Goal: Task Accomplishment & Management: Use online tool/utility

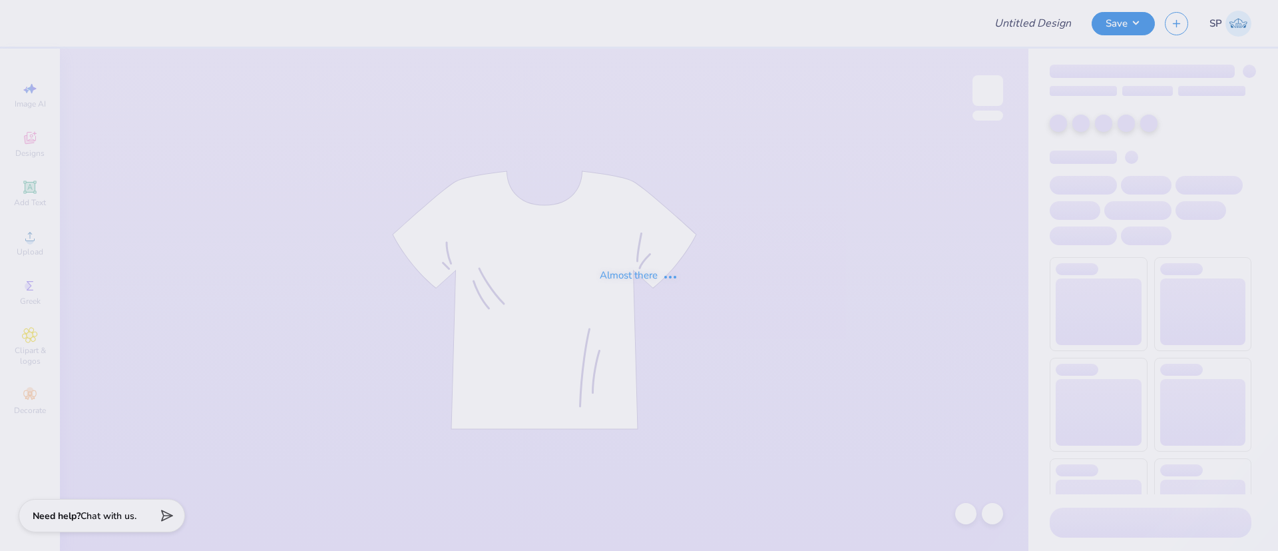
type input "DU- Fall Rush shirts"
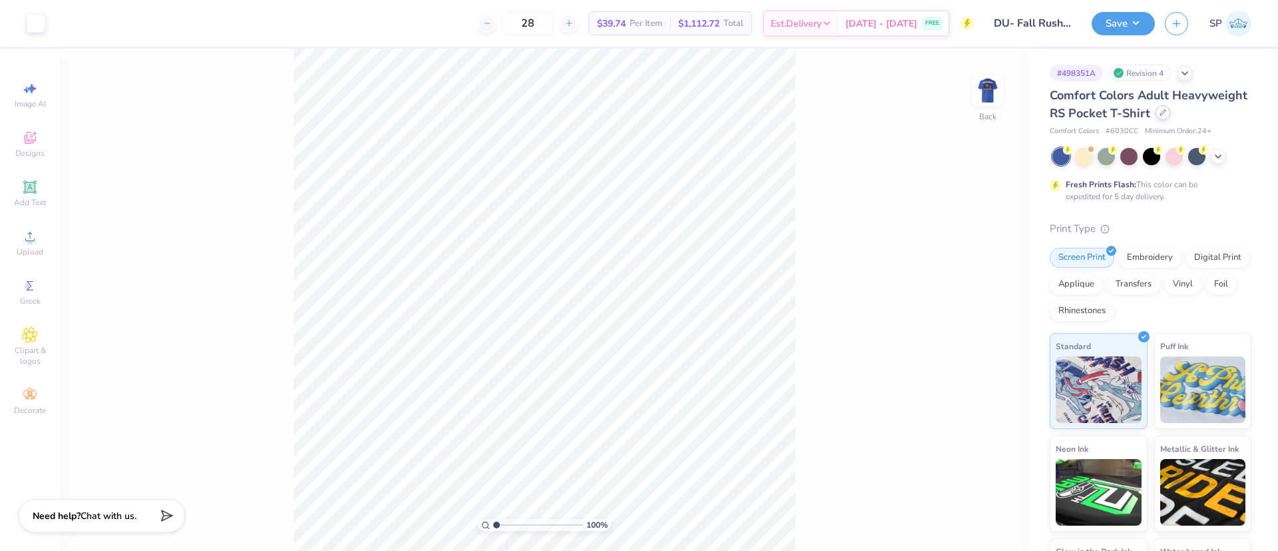
click at [1160, 116] on icon at bounding box center [1163, 112] width 7 height 7
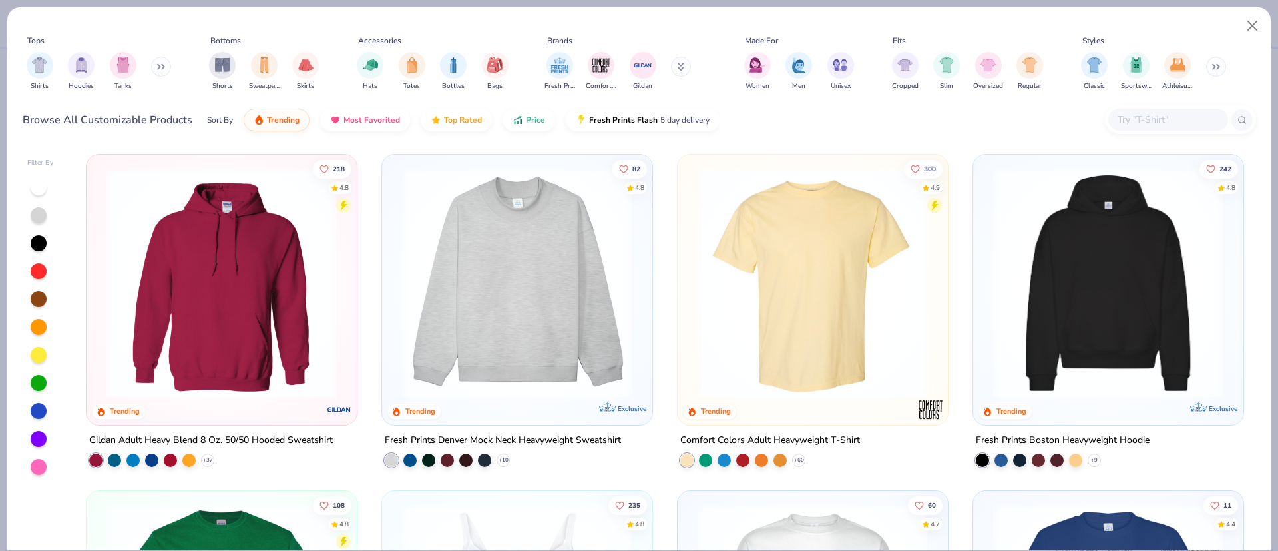
click at [853, 286] on img at bounding box center [813, 283] width 244 height 230
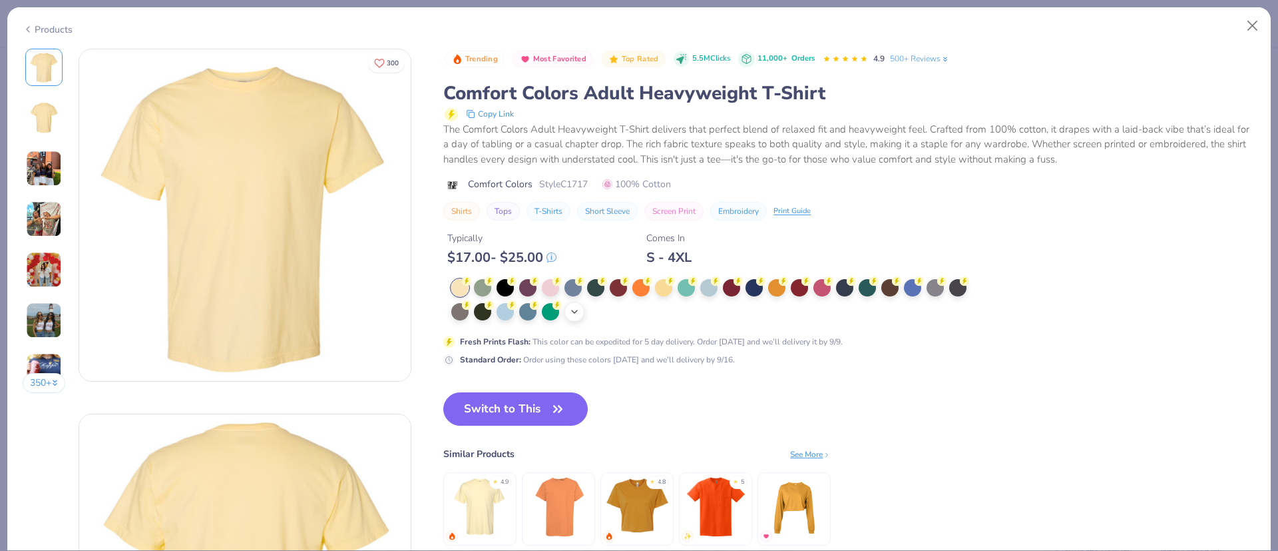
click at [577, 308] on icon at bounding box center [574, 311] width 11 height 11
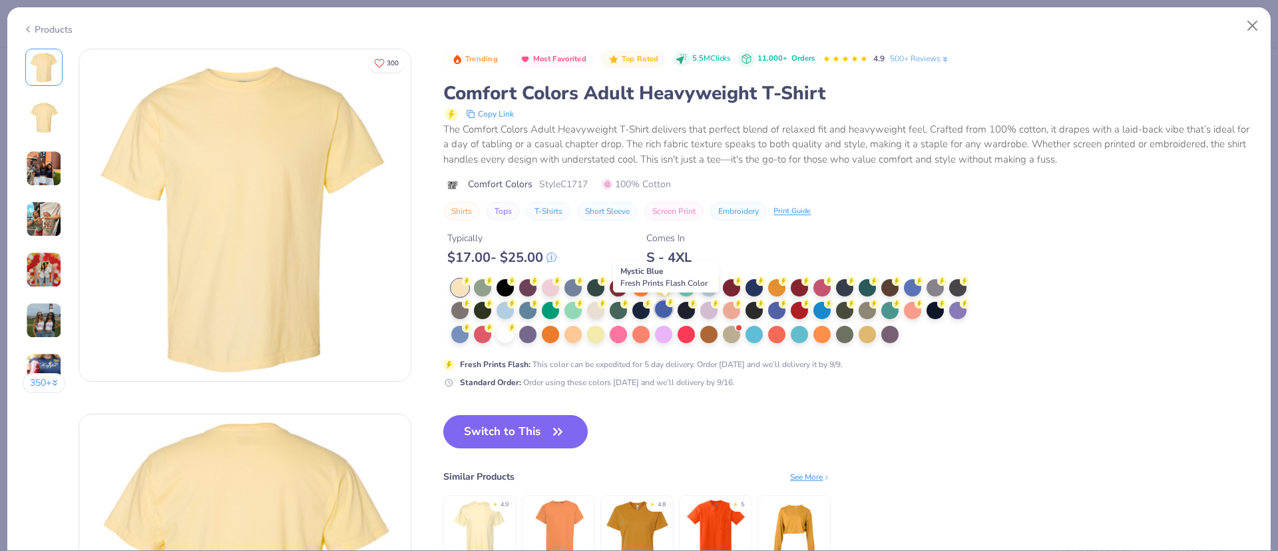
click at [664, 313] on div at bounding box center [663, 308] width 17 height 17
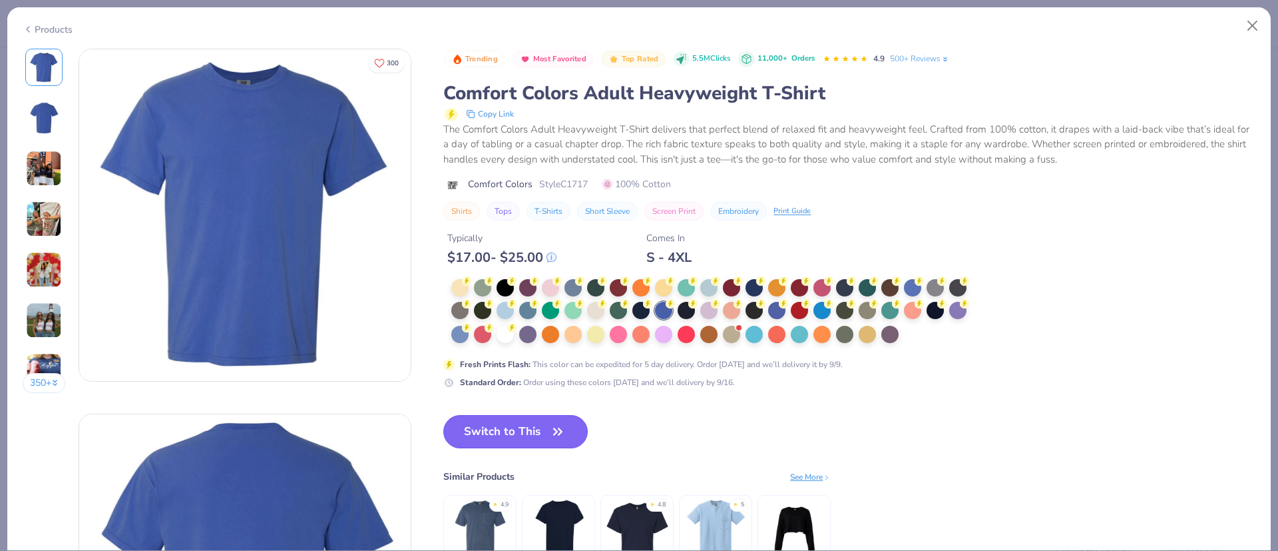
click at [548, 433] on button "Switch to This" at bounding box center [515, 431] width 144 height 33
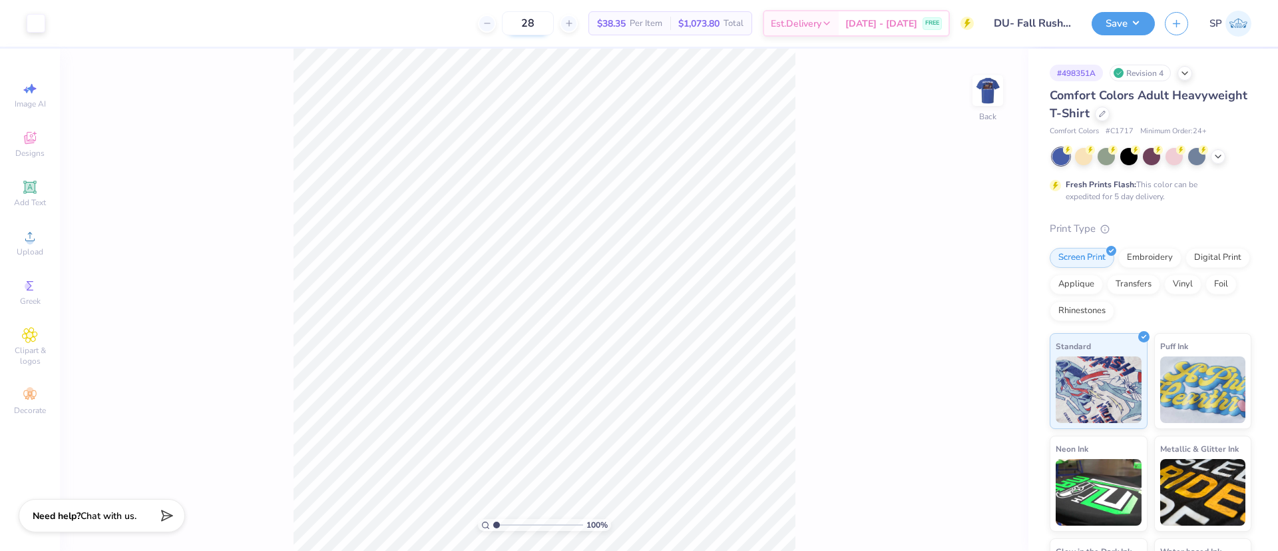
drag, startPoint x: 557, startPoint y: 21, endPoint x: 529, endPoint y: 21, distance: 27.3
click at [529, 21] on input "28" at bounding box center [528, 23] width 52 height 24
type input "36"
click at [1180, 105] on div "Comfort Colors Adult Heavyweight T-Shirt" at bounding box center [1151, 105] width 202 height 36
click at [1106, 111] on icon at bounding box center [1102, 112] width 7 height 7
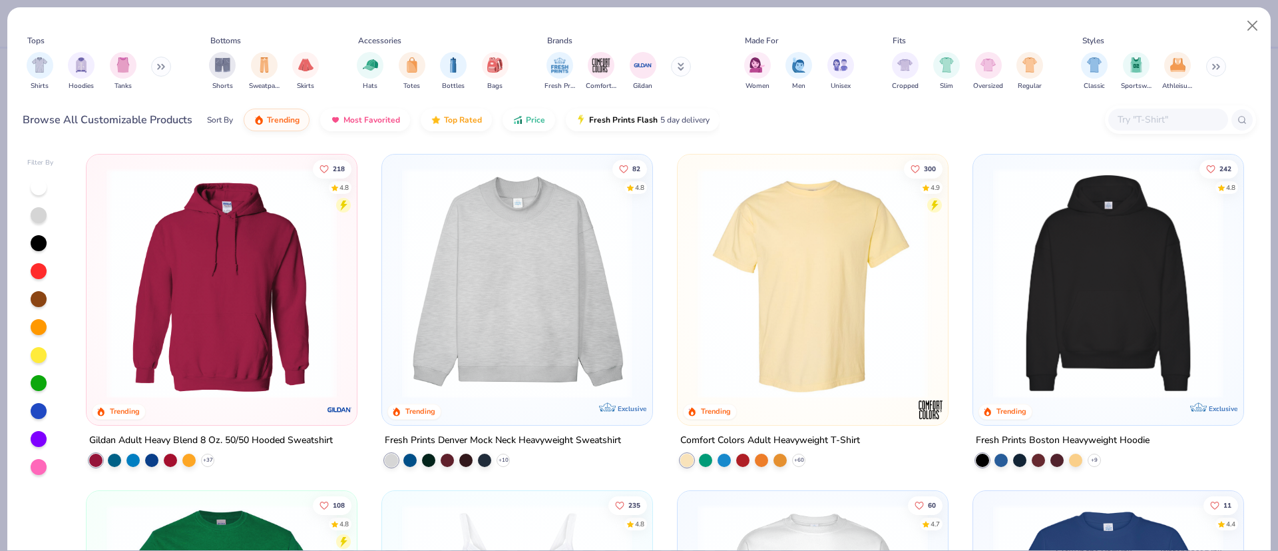
click at [1137, 123] on input "text" at bounding box center [1168, 119] width 103 height 15
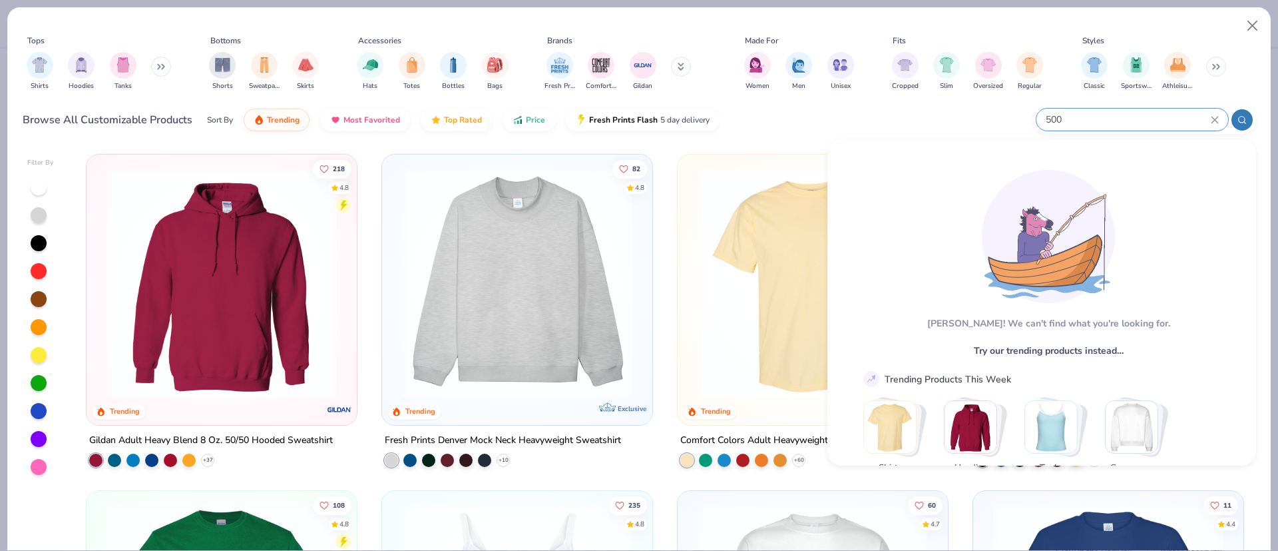
click at [1048, 122] on input "500" at bounding box center [1128, 119] width 166 height 15
type input "5"
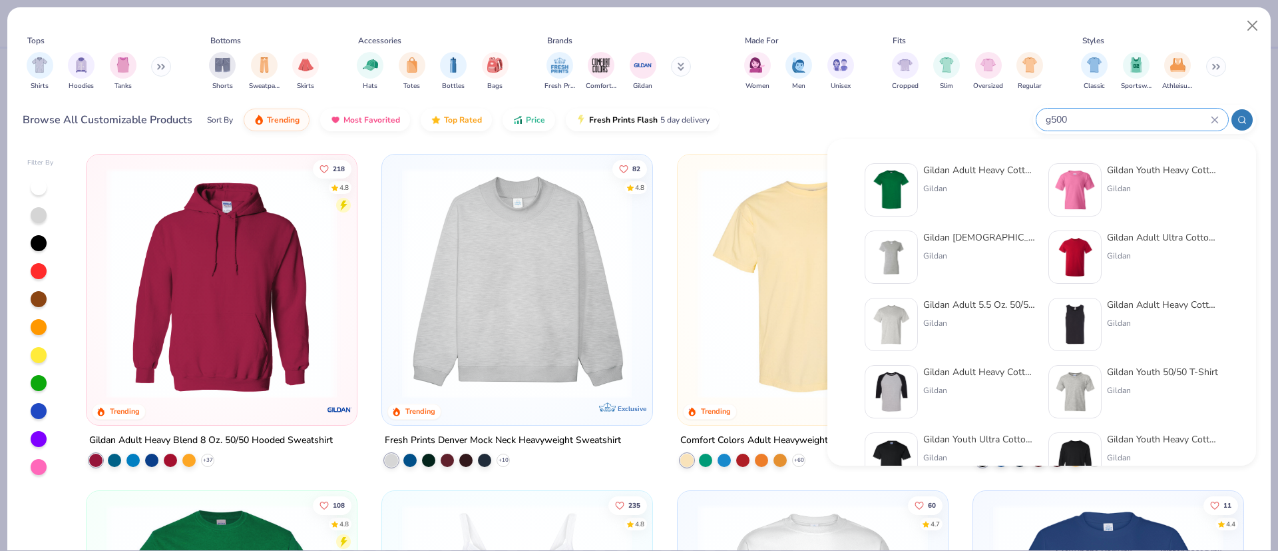
type input "g500"
click at [995, 174] on div "Gildan Adult Heavy Cotton T-Shirt" at bounding box center [979, 170] width 112 height 14
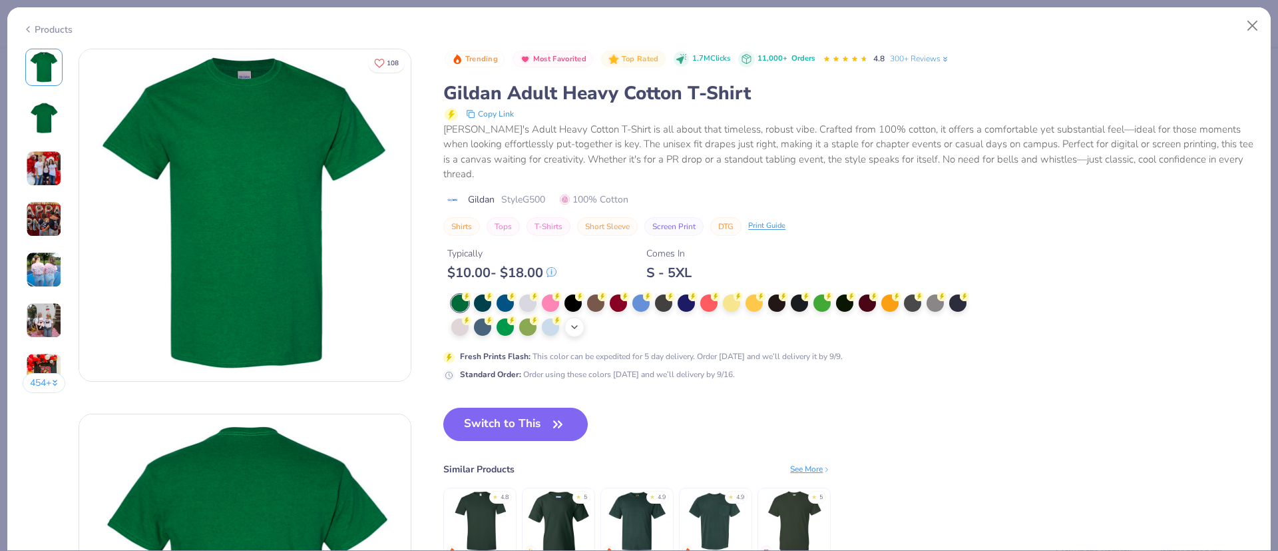
click at [579, 319] on div "+ 22" at bounding box center [575, 327] width 20 height 20
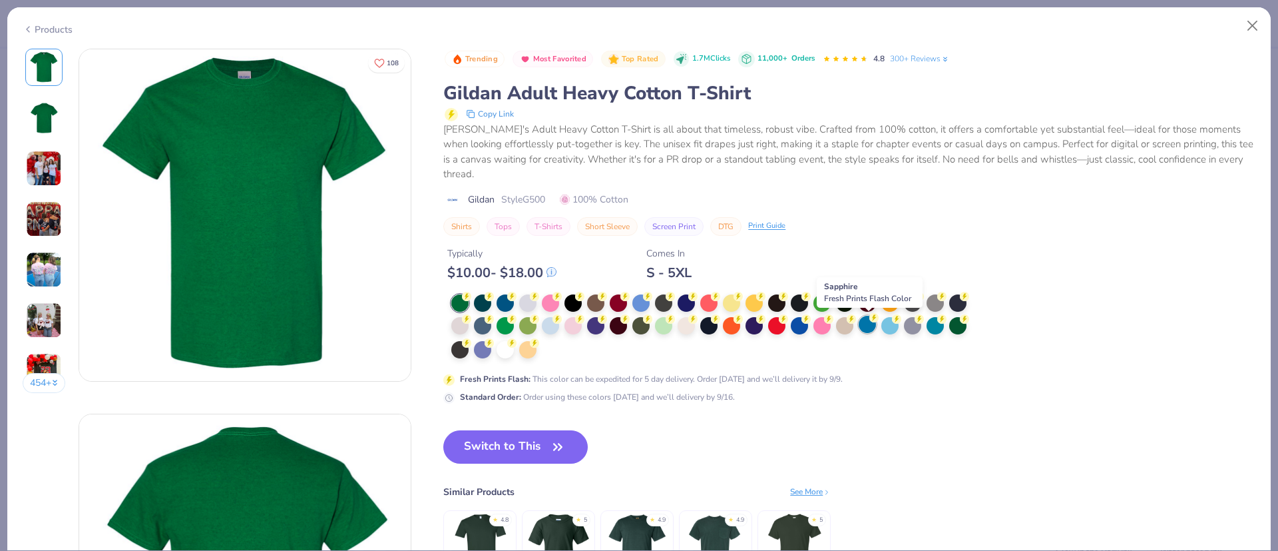
click at [867, 326] on div at bounding box center [867, 324] width 17 height 17
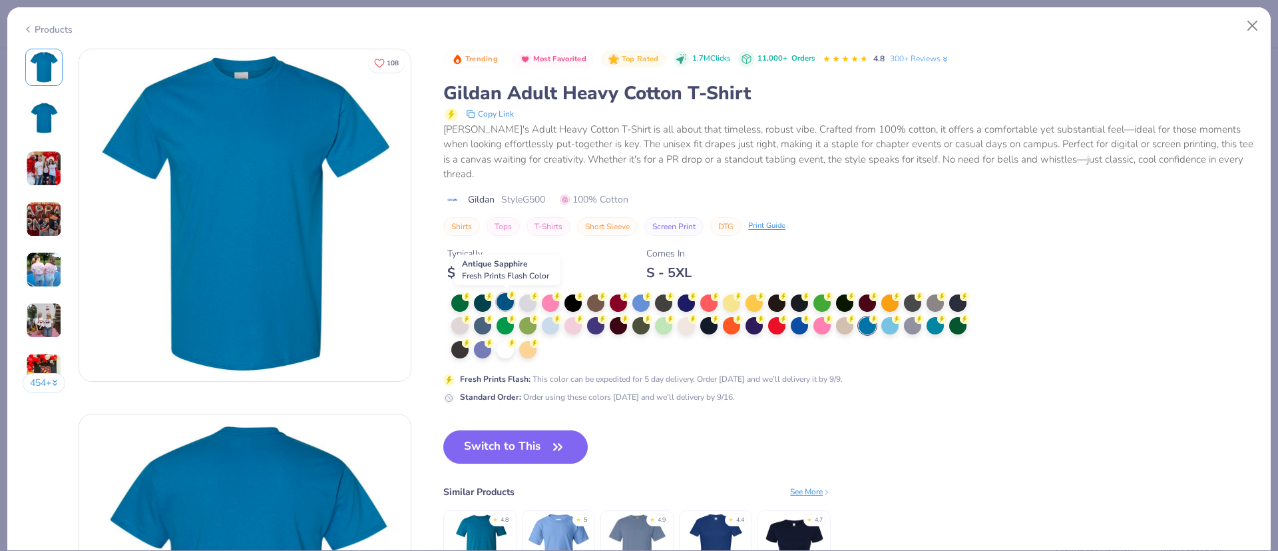
click at [511, 303] on div at bounding box center [505, 301] width 17 height 17
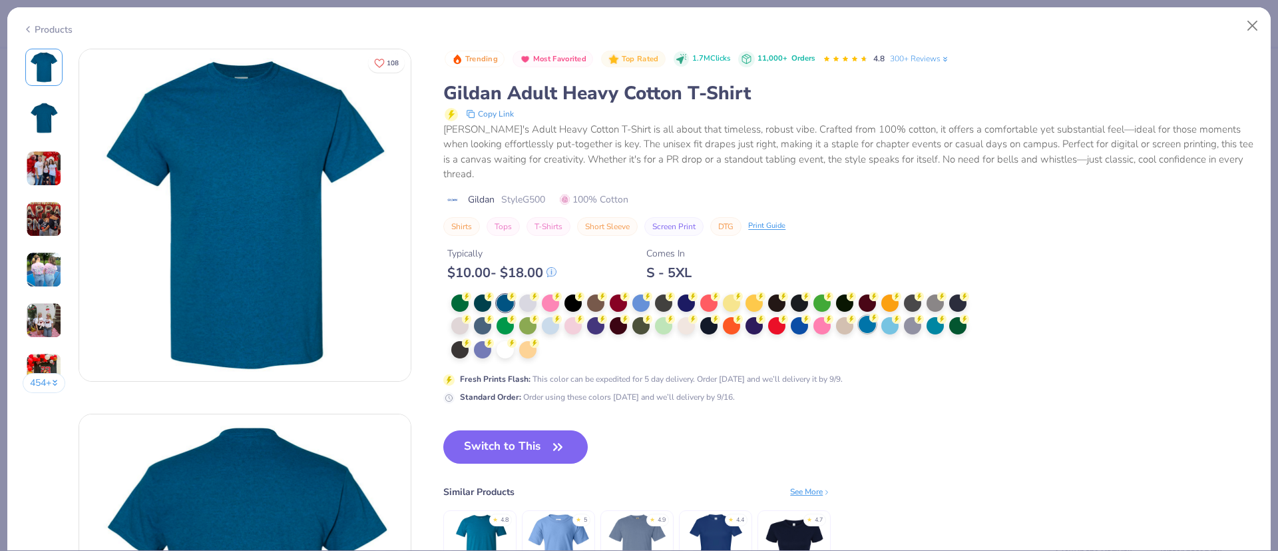
click at [869, 325] on div at bounding box center [867, 324] width 17 height 17
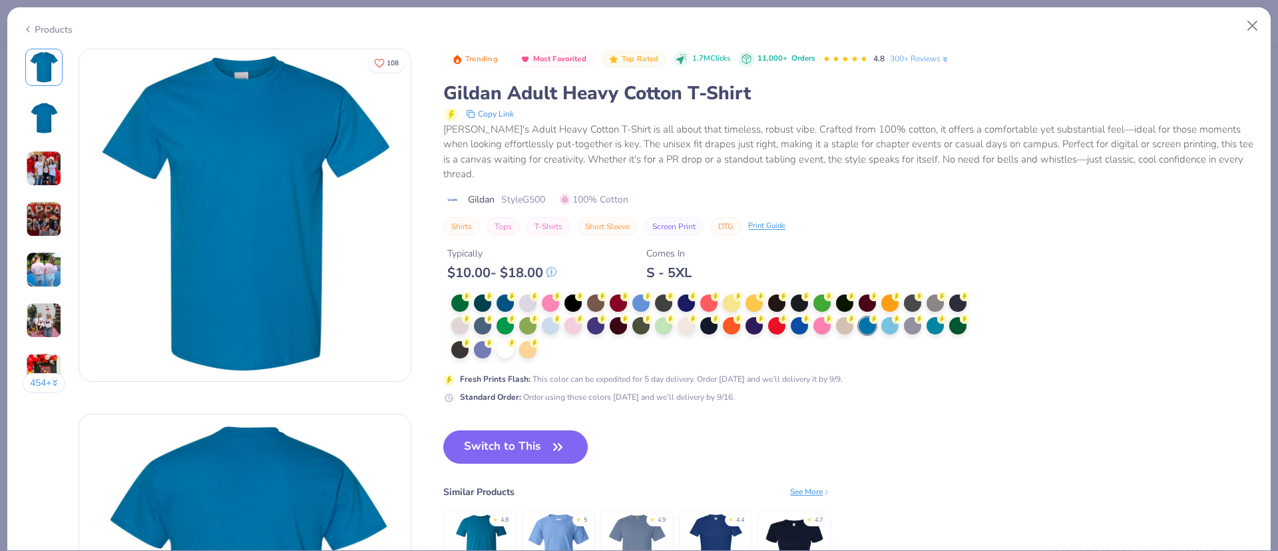
drag, startPoint x: 557, startPoint y: 437, endPoint x: 667, endPoint y: 446, distance: 110.9
click at [557, 438] on icon "button" at bounding box center [558, 446] width 19 height 19
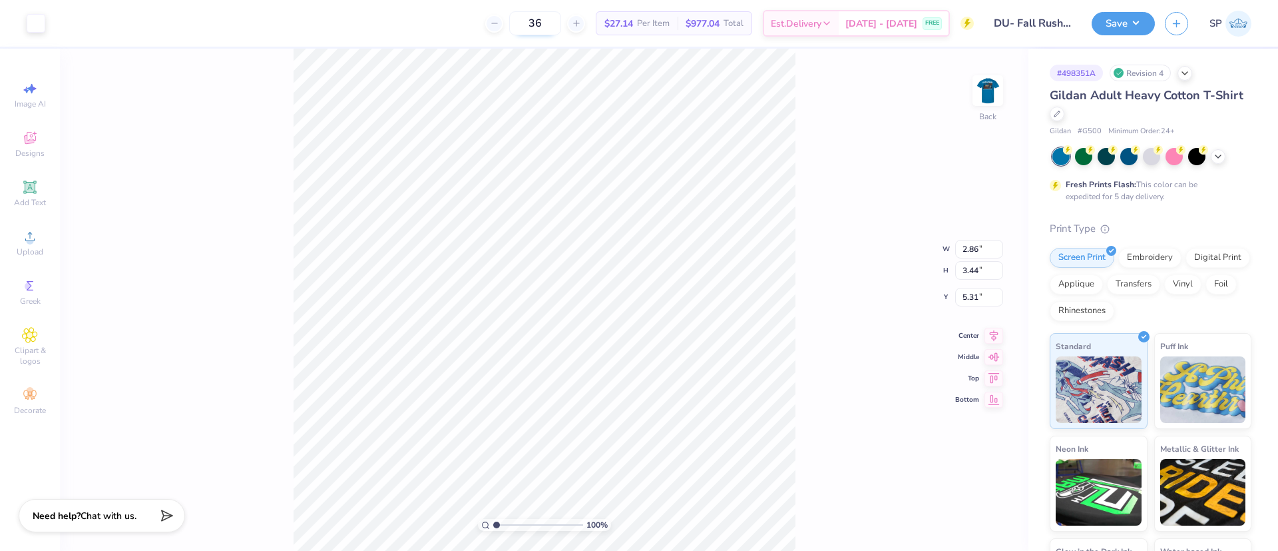
click at [551, 19] on input "36" at bounding box center [535, 23] width 52 height 24
drag, startPoint x: 554, startPoint y: 21, endPoint x: 538, endPoint y: 21, distance: 16.0
click at [541, 21] on input "35" at bounding box center [528, 23] width 52 height 24
type input "36"
click at [973, 292] on input "5.31" at bounding box center [979, 297] width 48 height 19
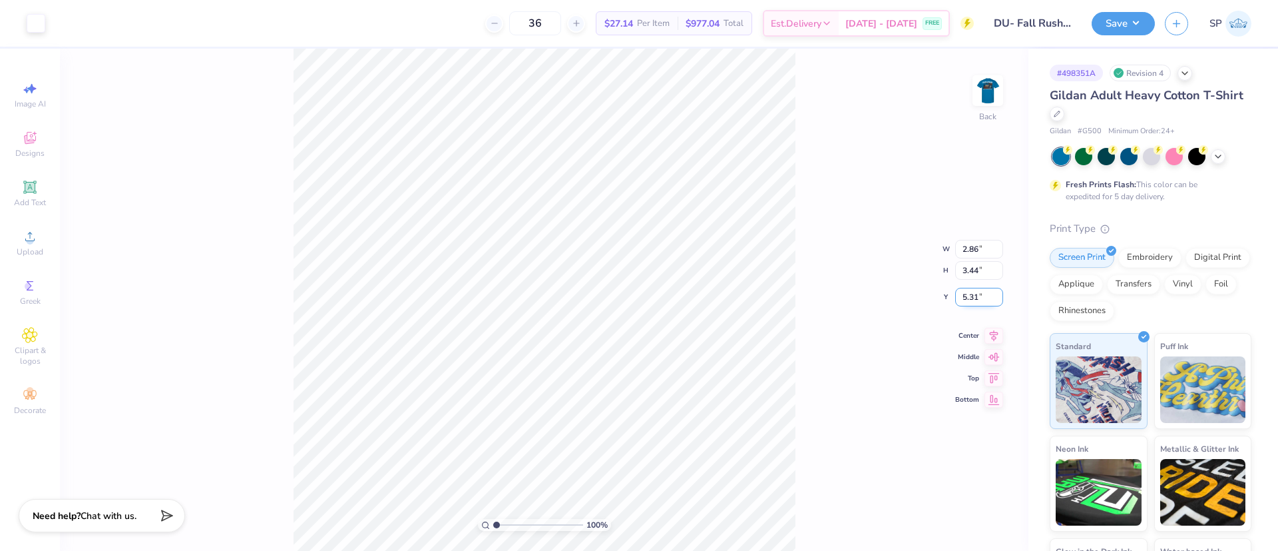
click at [973, 292] on input "5.31" at bounding box center [979, 297] width 48 height 19
type input "3.00"
click at [993, 87] on img at bounding box center [987, 90] width 53 height 53
click at [971, 296] on input "2.82" at bounding box center [979, 297] width 48 height 19
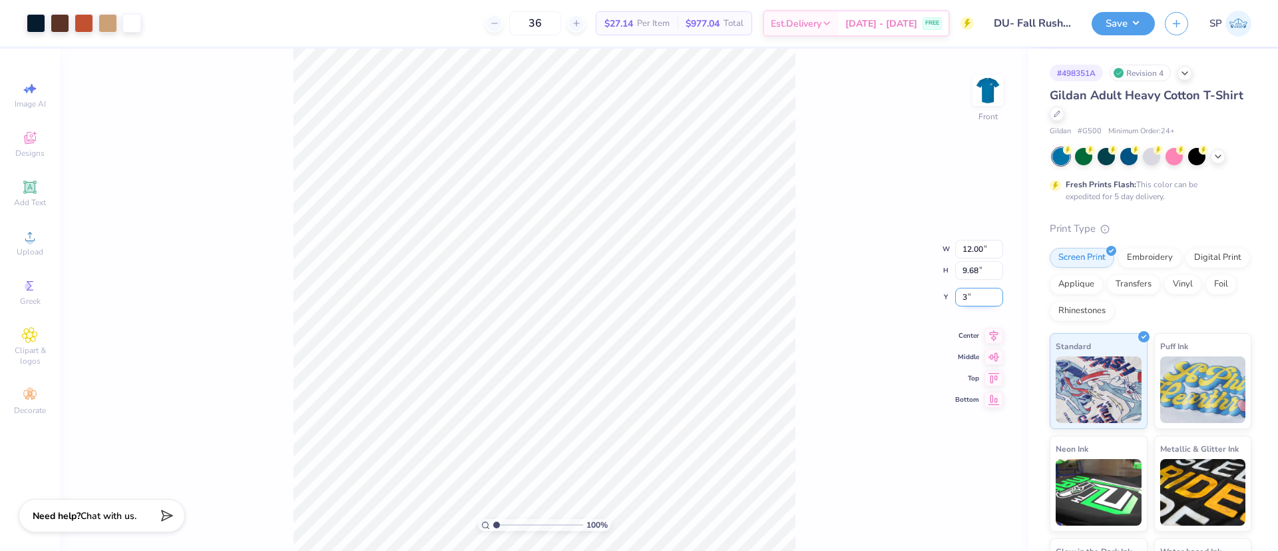
type input "3.00"
click at [1001, 324] on icon at bounding box center [994, 323] width 19 height 16
click at [983, 97] on img at bounding box center [987, 90] width 53 height 53
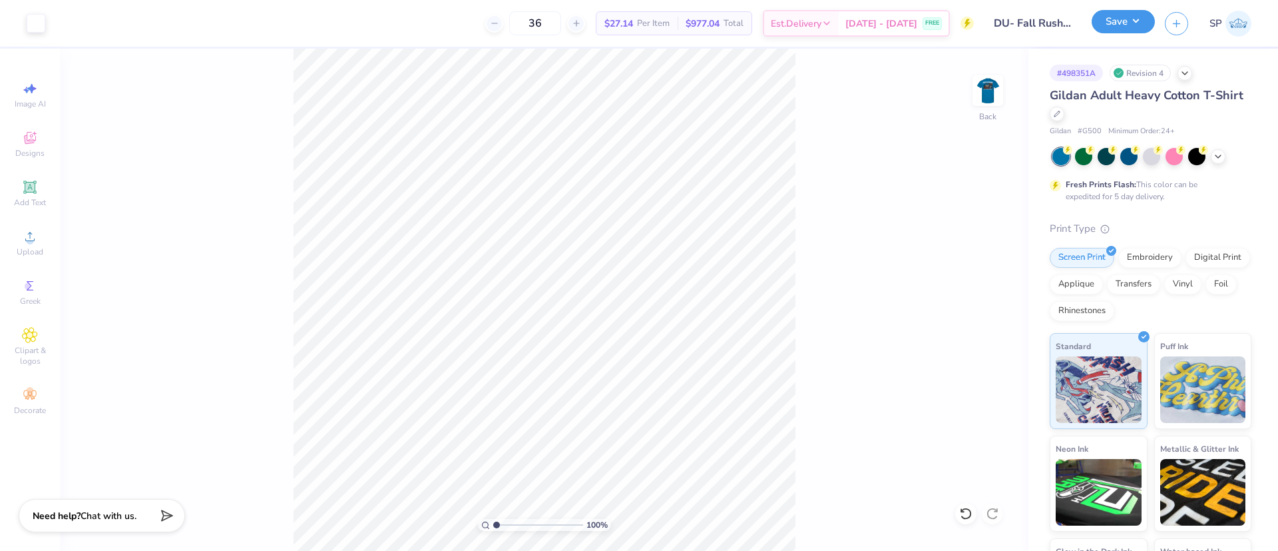
click at [1136, 27] on button "Save" at bounding box center [1123, 21] width 63 height 23
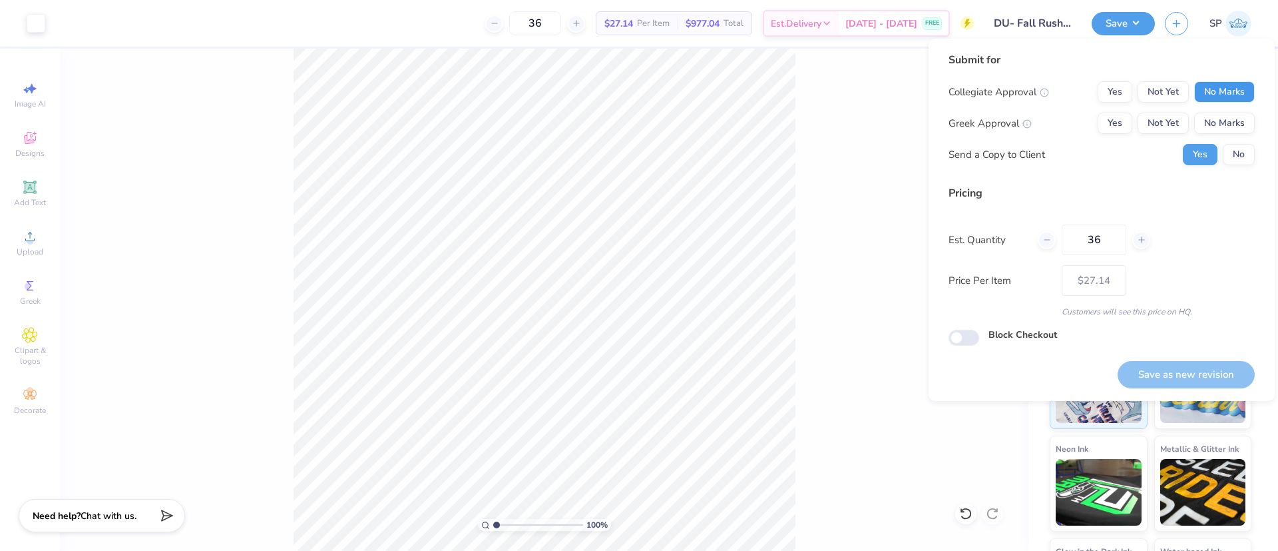
click at [1225, 89] on button "No Marks" at bounding box center [1224, 91] width 61 height 21
click at [1231, 117] on button "No Marks" at bounding box center [1224, 123] width 61 height 21
click at [1230, 370] on button "Save as new revision" at bounding box center [1186, 374] width 137 height 27
type input "$27.14"
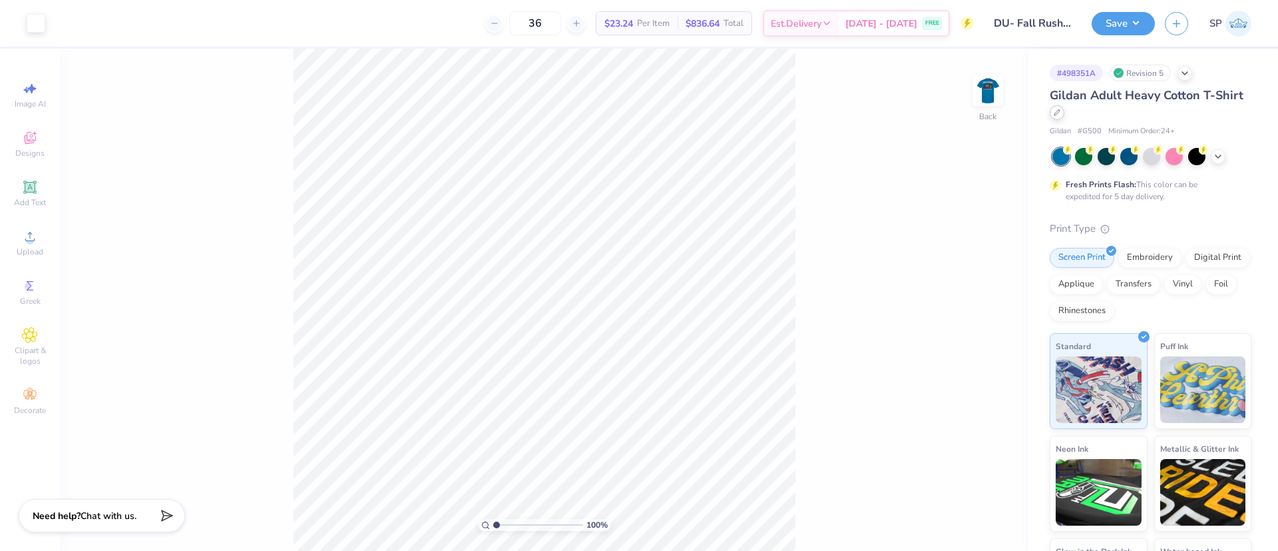
click at [1065, 117] on div at bounding box center [1057, 112] width 15 height 15
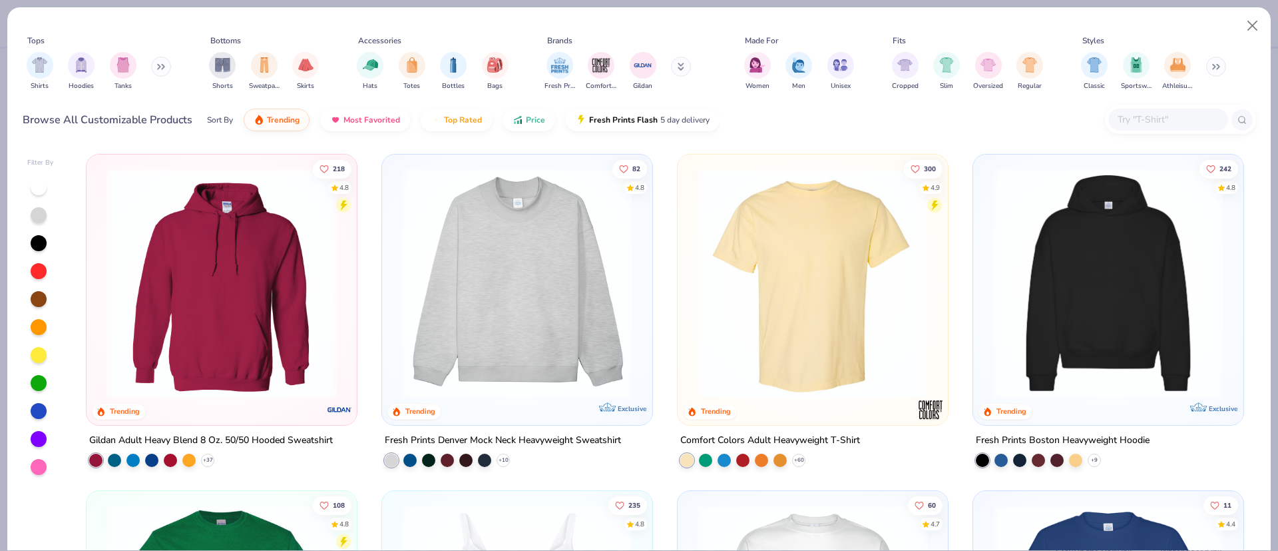
click at [1163, 122] on input "text" at bounding box center [1168, 119] width 103 height 15
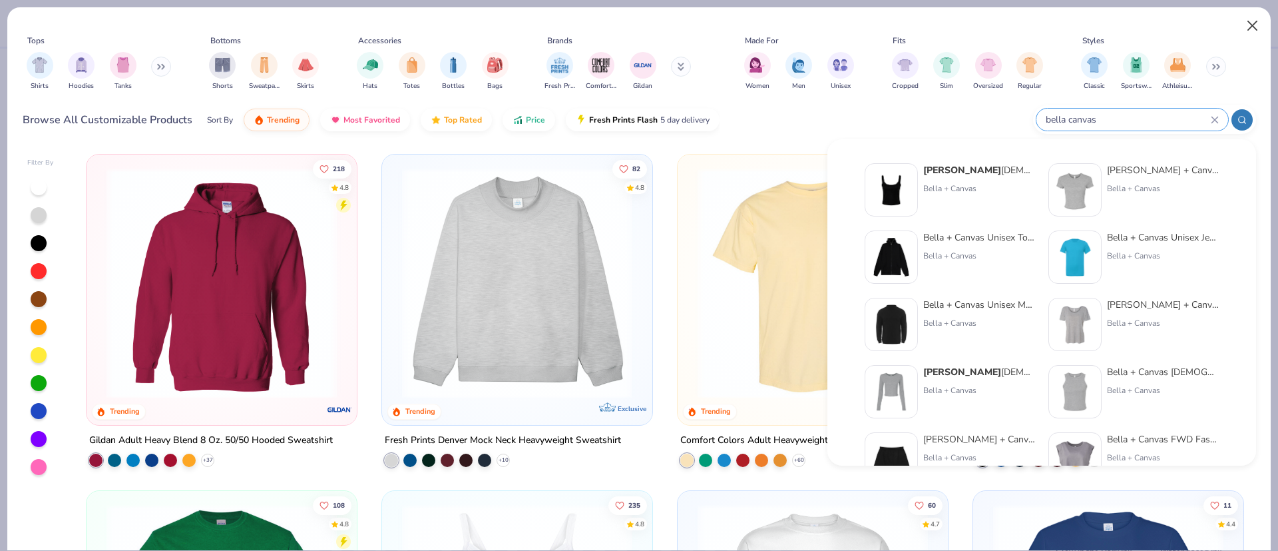
type input "bella canvas"
click at [1252, 25] on button "Close" at bounding box center [1252, 25] width 25 height 25
